Goal: Find specific page/section

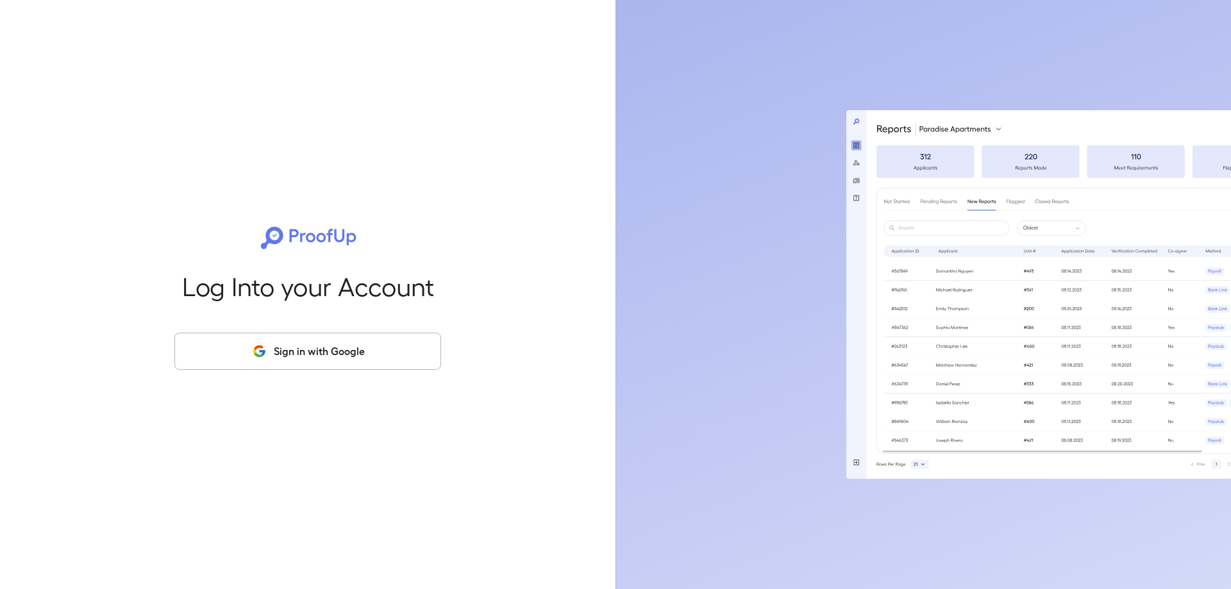
click at [374, 351] on button "Sign in with Google" at bounding box center [307, 351] width 267 height 37
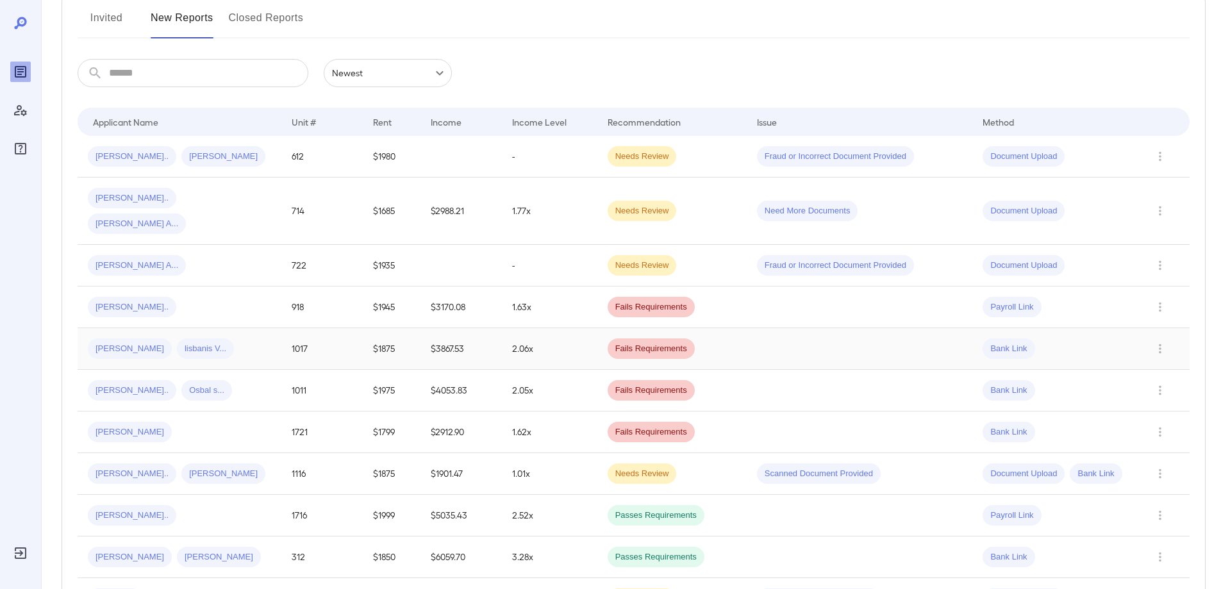
scroll to position [192, 0]
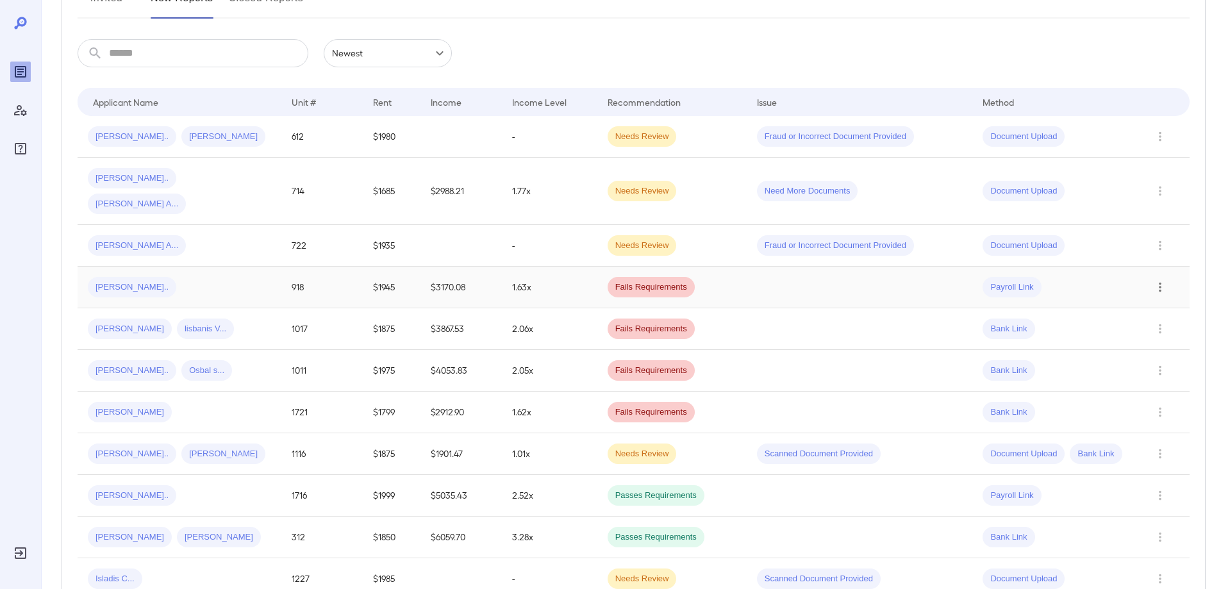
click at [1158, 280] on icon "Row Actions" at bounding box center [1160, 287] width 14 height 15
click at [1159, 257] on div at bounding box center [610, 294] width 1221 height 589
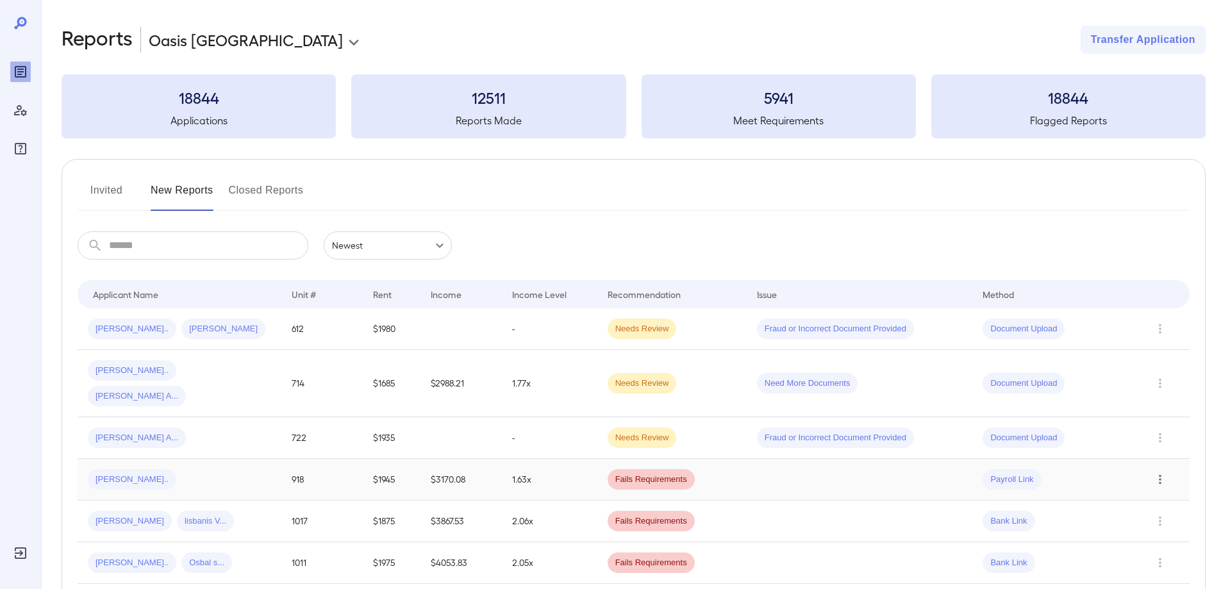
scroll to position [64, 0]
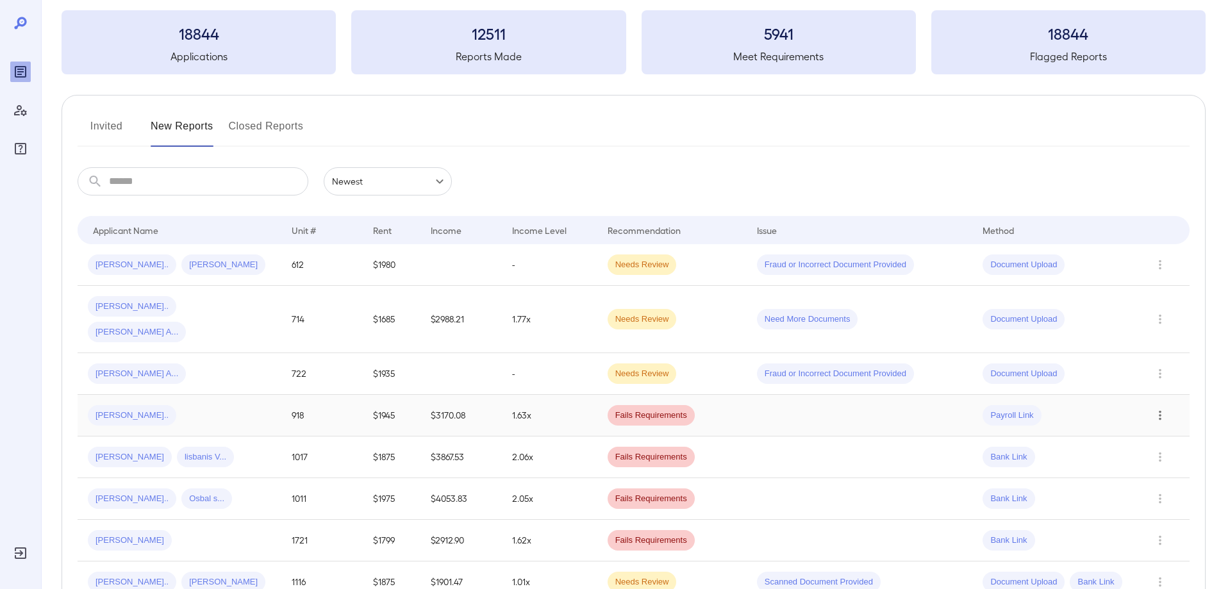
click at [103, 126] on button "Invited" at bounding box center [107, 131] width 58 height 31
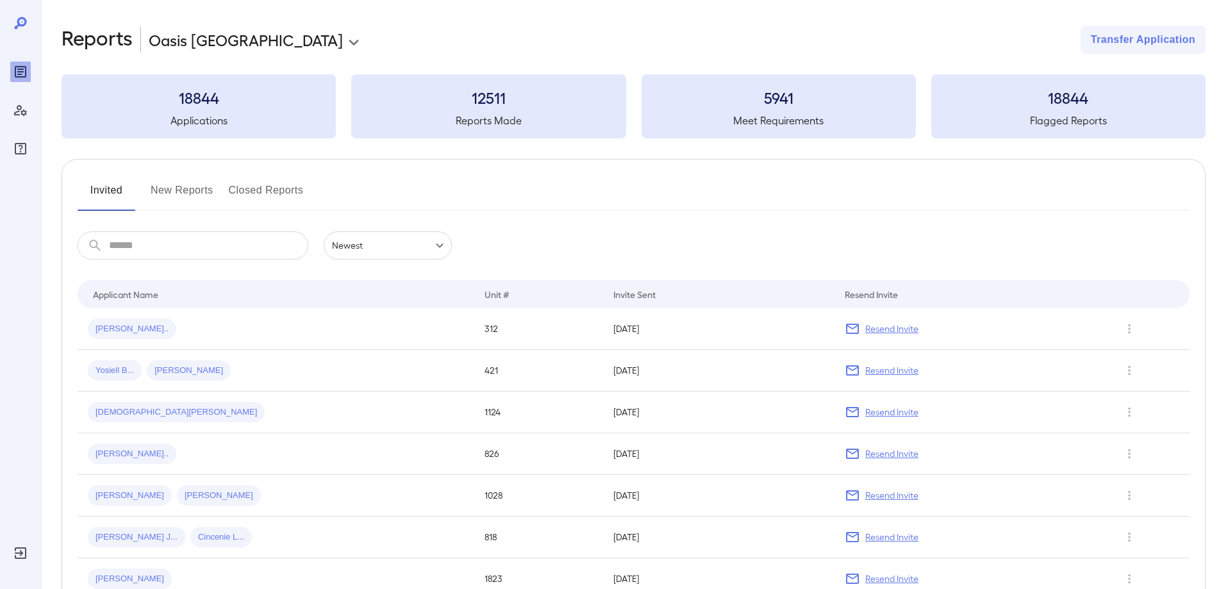
click at [185, 190] on button "New Reports" at bounding box center [182, 195] width 63 height 31
